Goal: Task Accomplishment & Management: Manage account settings

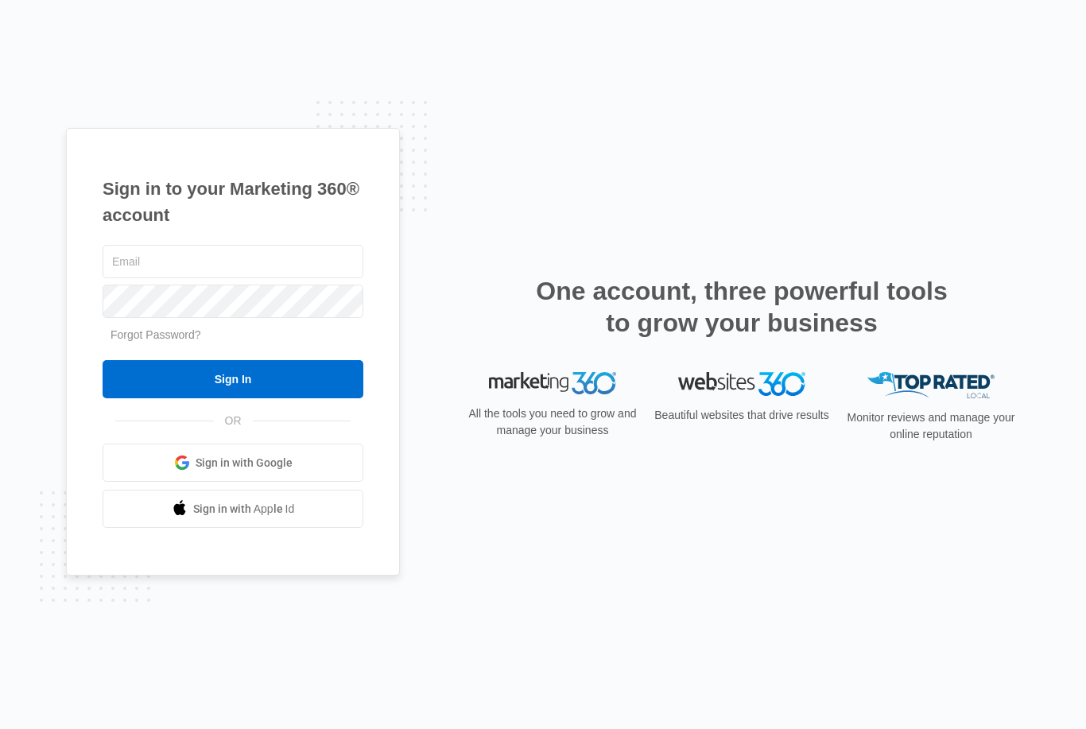
type input "[EMAIL_ADDRESS][DOMAIN_NAME]"
click at [233, 398] on input "Sign In" at bounding box center [233, 379] width 261 height 38
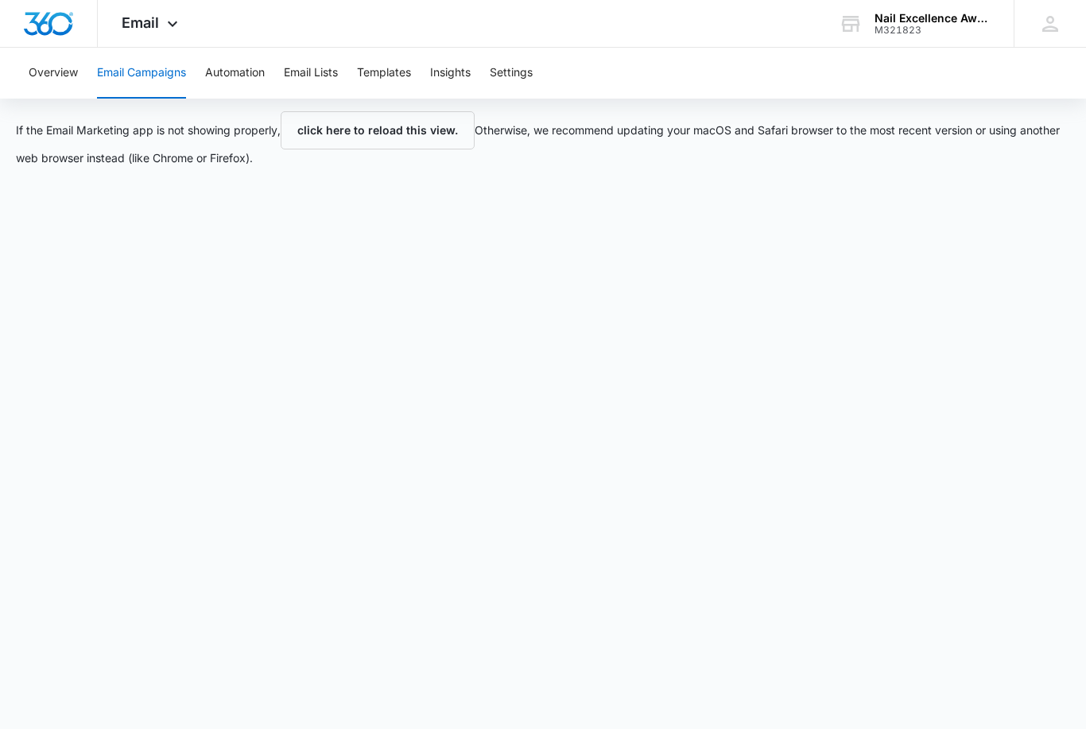
click at [235, 70] on button "Automation" at bounding box center [235, 73] width 60 height 51
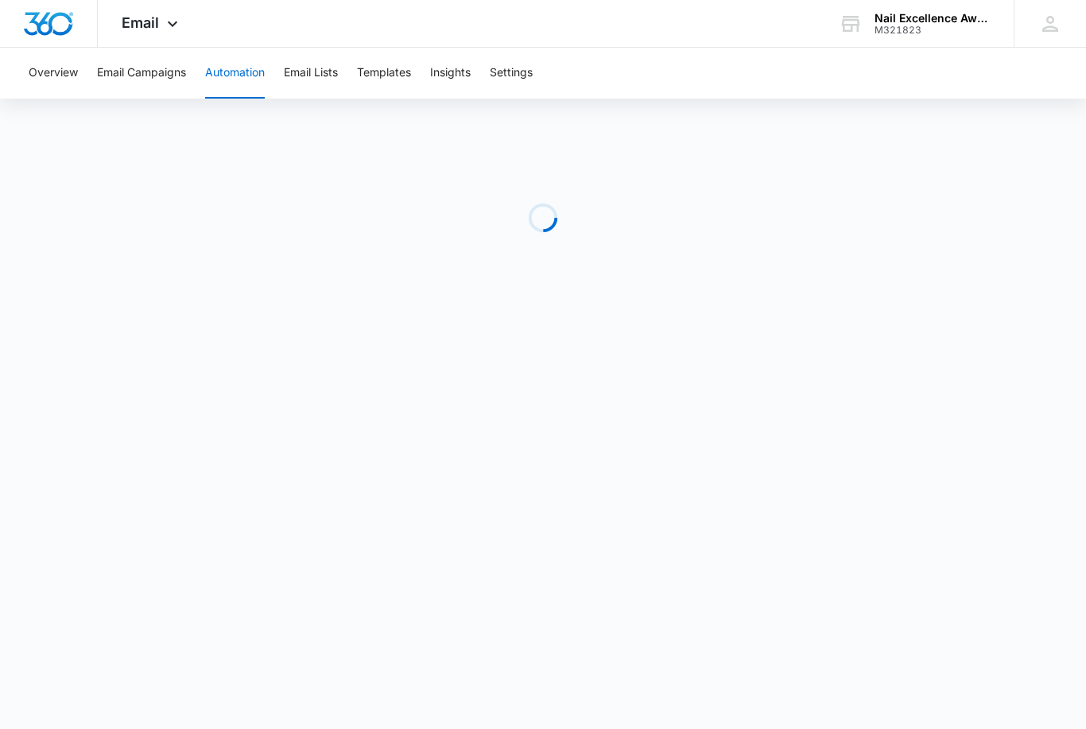
click at [130, 96] on button "Email Campaigns" at bounding box center [141, 73] width 89 height 51
click at [138, 103] on div "Loading" at bounding box center [543, 218] width 1086 height 239
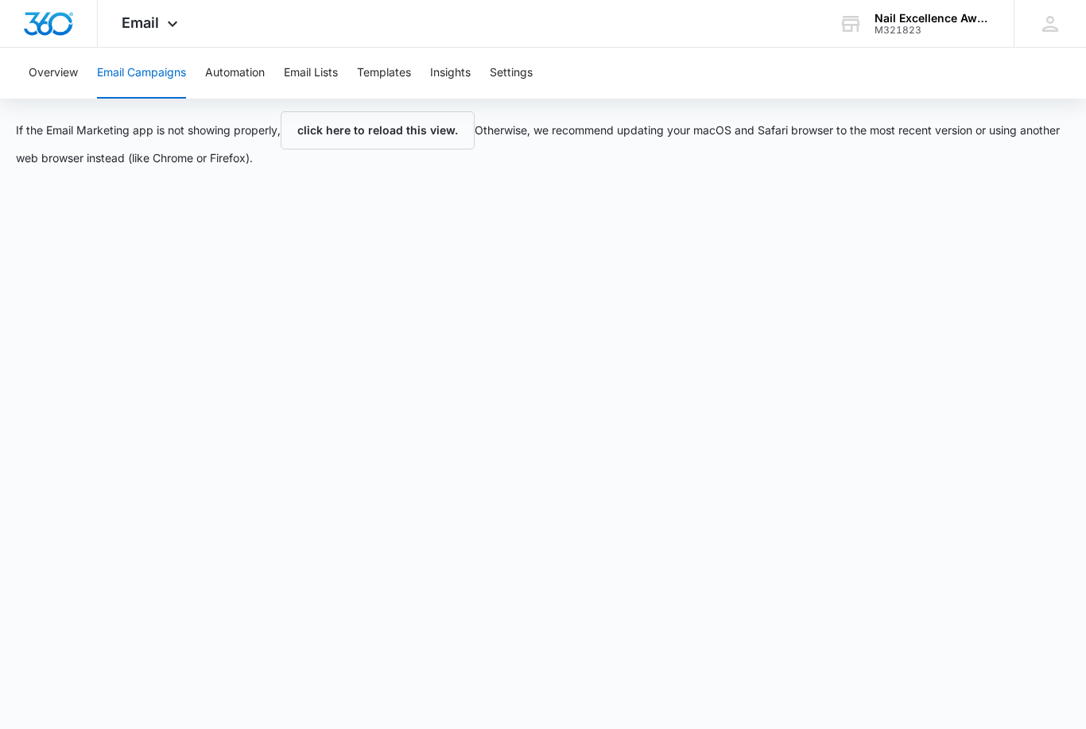
click at [152, 75] on button "Email Campaigns" at bounding box center [141, 73] width 89 height 51
click at [164, 88] on button "Email Campaigns" at bounding box center [141, 73] width 89 height 51
